Goal: Task Accomplishment & Management: Manage account settings

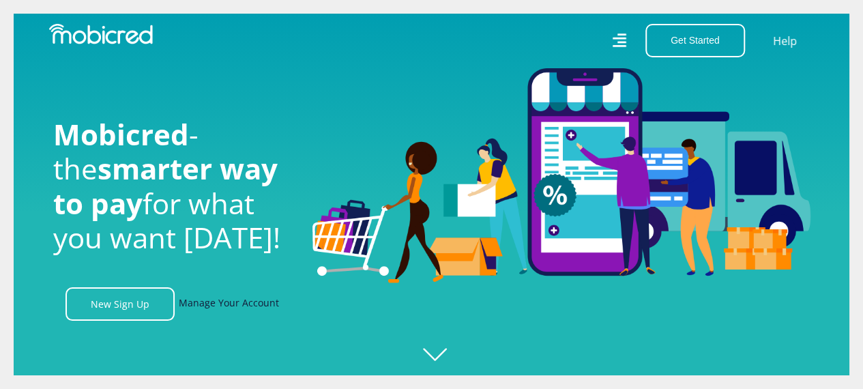
click at [232, 303] on link "Manage Your Account" at bounding box center [229, 303] width 100 height 33
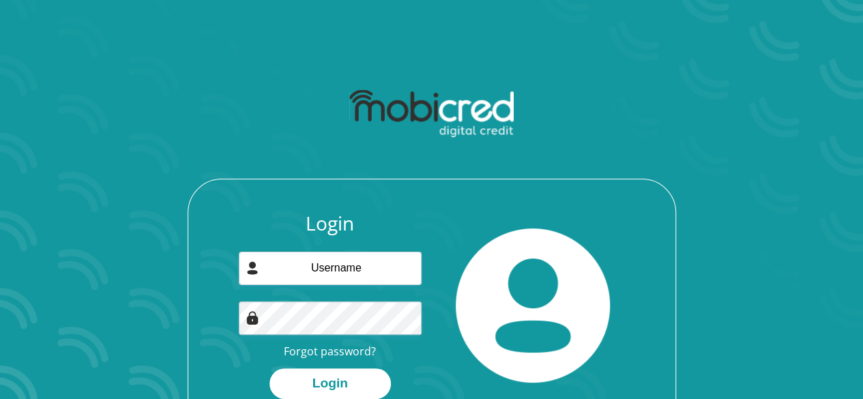
click at [356, 291] on div "Login Forgot password? Login" at bounding box center [329, 305] width 203 height 187
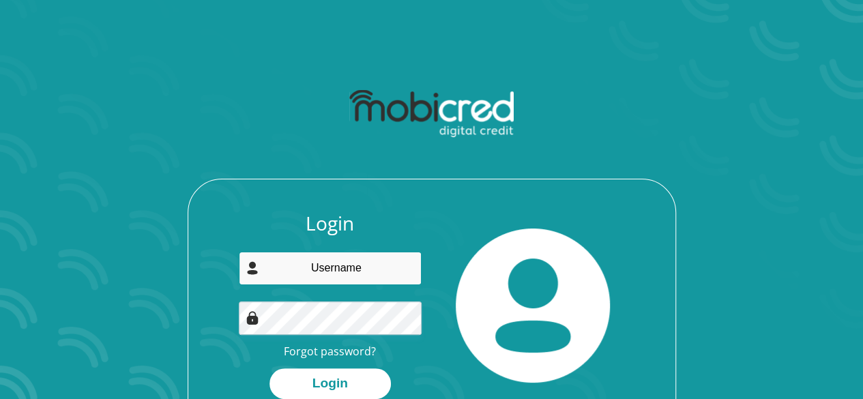
click at [353, 276] on input "email" at bounding box center [330, 268] width 183 height 33
type input "[EMAIL_ADDRESS][DOMAIN_NAME]"
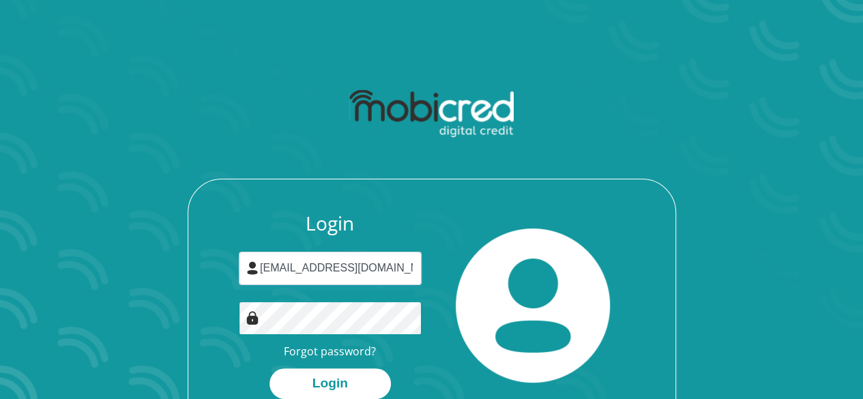
click at [269, 368] on button "Login" at bounding box center [329, 383] width 121 height 31
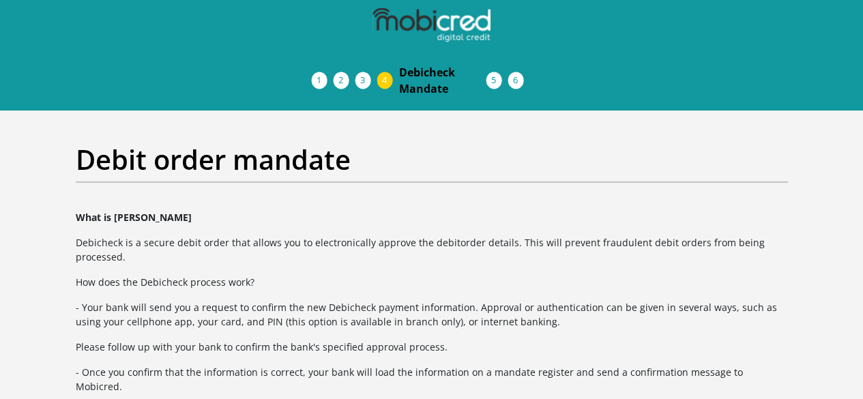
click at [0, 0] on span "Personal Details" at bounding box center [0, 0] width 0 height 0
click at [0, 0] on span "Acceptance of Services" at bounding box center [0, 0] width 0 height 0
click at [388, 75] on li "Documents" at bounding box center [377, 80] width 22 height 11
